Goal: Communication & Community: Participate in discussion

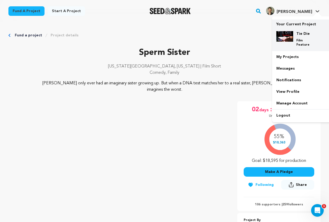
click at [288, 34] on img at bounding box center [285, 36] width 17 height 11
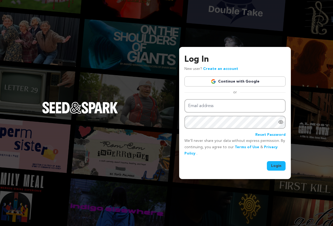
click at [265, 84] on link "Continue with Google" at bounding box center [235, 81] width 101 height 10
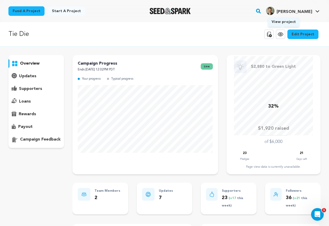
click at [282, 35] on icon at bounding box center [281, 34] width 2 height 2
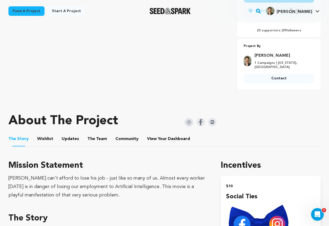
scroll to position [181, 0]
click at [127, 137] on button "Community" at bounding box center [127, 139] width 13 height 13
